Goal: Information Seeking & Learning: Learn about a topic

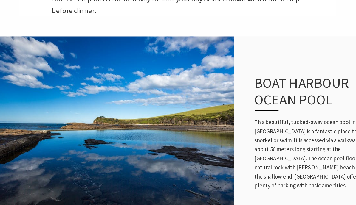
scroll to position [225, 0]
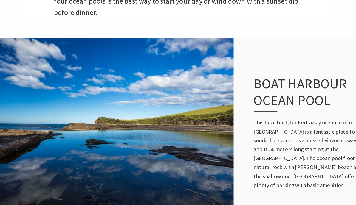
click at [166, 113] on img at bounding box center [114, 127] width 229 height 173
click at [170, 109] on img at bounding box center [114, 127] width 229 height 173
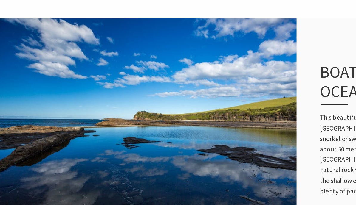
click at [196, 70] on img at bounding box center [114, 127] width 229 height 173
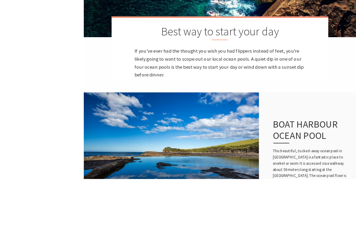
scroll to position [222, 0]
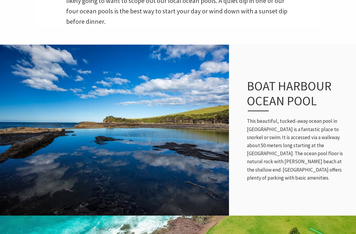
click at [175, 120] on img at bounding box center [114, 130] width 229 height 173
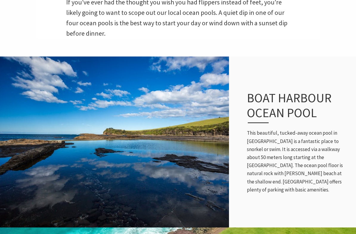
scroll to position [212, 0]
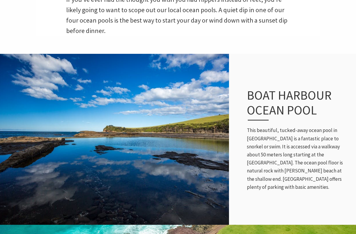
click at [167, 124] on img at bounding box center [114, 139] width 229 height 173
click at [163, 130] on img at bounding box center [114, 139] width 229 height 173
click at [187, 138] on img at bounding box center [114, 139] width 229 height 173
click at [192, 103] on img at bounding box center [114, 139] width 229 height 173
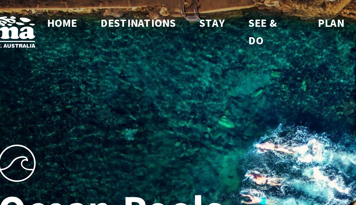
scroll to position [0, 0]
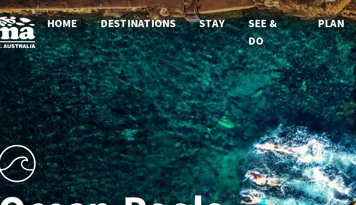
click at [60, 11] on span "Home" at bounding box center [67, 11] width 15 height 7
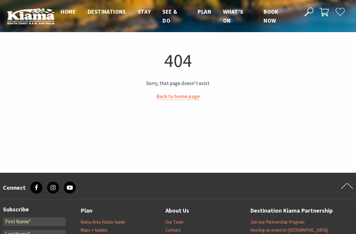
scroll to position [132, 0]
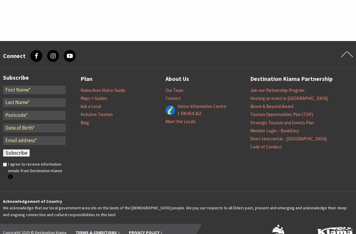
click at [295, 83] on link "Destination Kiama Partnership" at bounding box center [291, 79] width 83 height 10
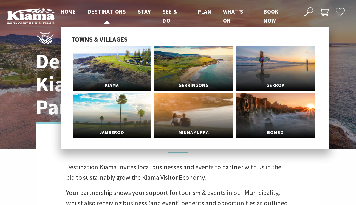
click at [112, 8] on span "Destinations" at bounding box center [107, 11] width 38 height 7
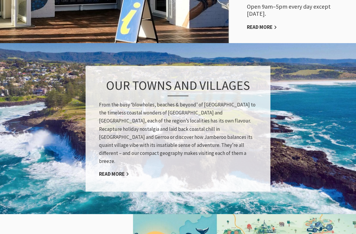
scroll to position [473, 0]
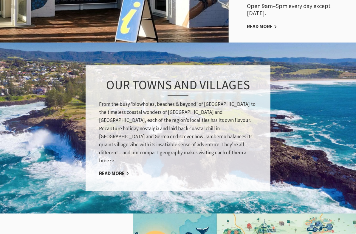
click at [125, 170] on link "Read More" at bounding box center [114, 173] width 30 height 7
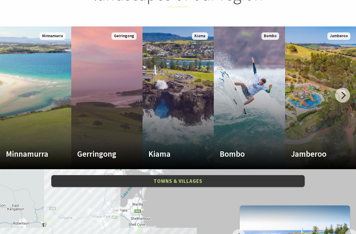
scroll to position [247, 0]
click at [119, 108] on link "Gerringong Gerringong’s vibrant hilltop village is loaded with unique delights …" at bounding box center [106, 98] width 71 height 143
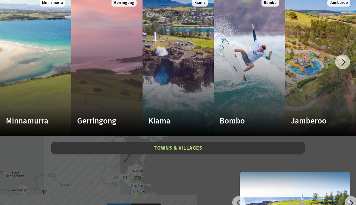
scroll to position [279, 0]
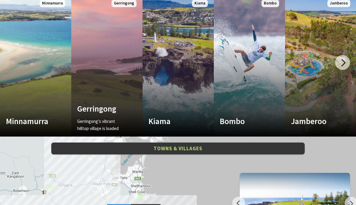
click at [108, 93] on link "Gerringong Gerringong’s vibrant hilltop village is loaded with unique delights …" at bounding box center [106, 65] width 71 height 143
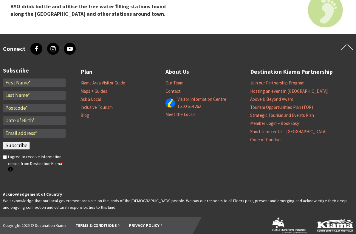
scroll to position [1880, 0]
